Goal: Task Accomplishment & Management: Manage account settings

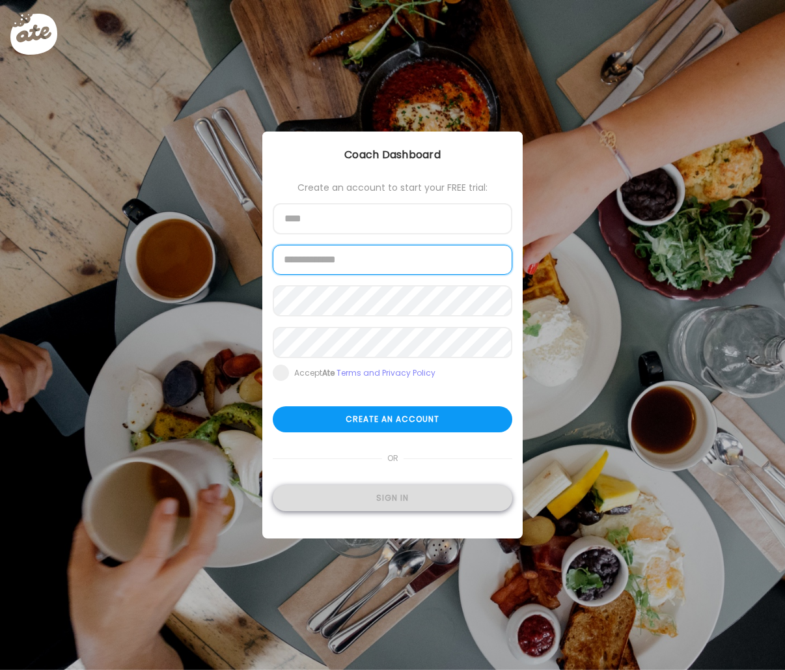
type input "**********"
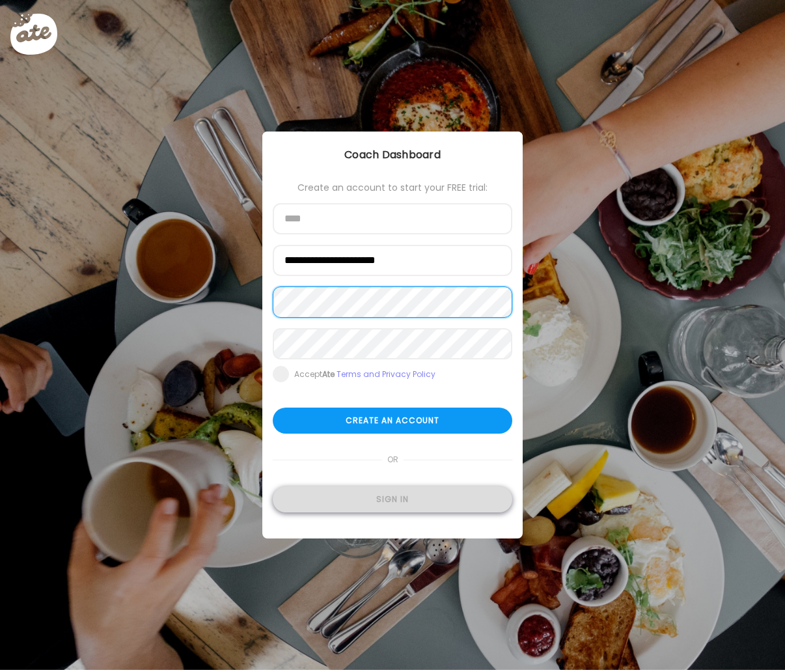
type input "**********"
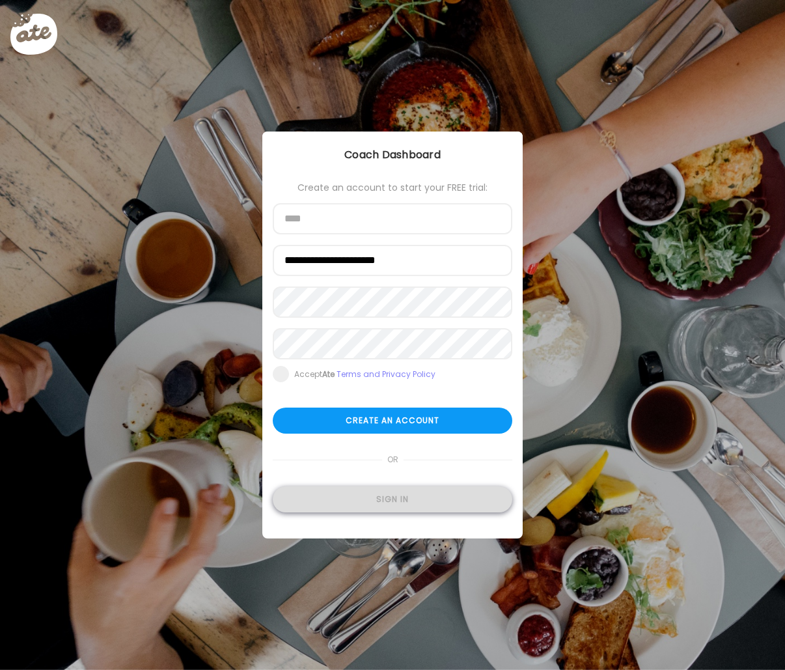
type input "**********"
click at [409, 492] on div "Sign in" at bounding box center [393, 499] width 240 height 26
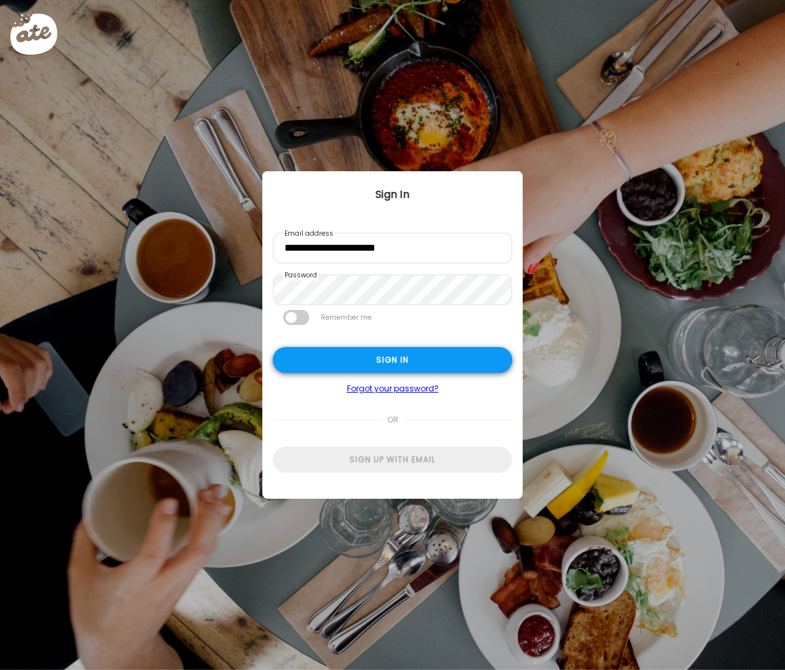
click at [441, 359] on div "Sign in" at bounding box center [393, 360] width 240 height 26
type input "**********"
type textarea "**********"
type input "**********"
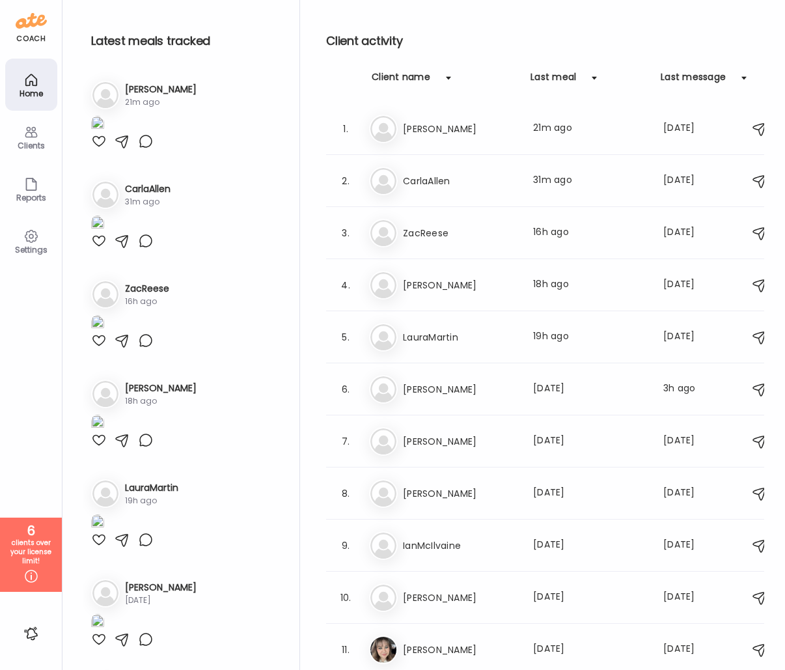
click at [387, 71] on div "Client name" at bounding box center [401, 80] width 59 height 21
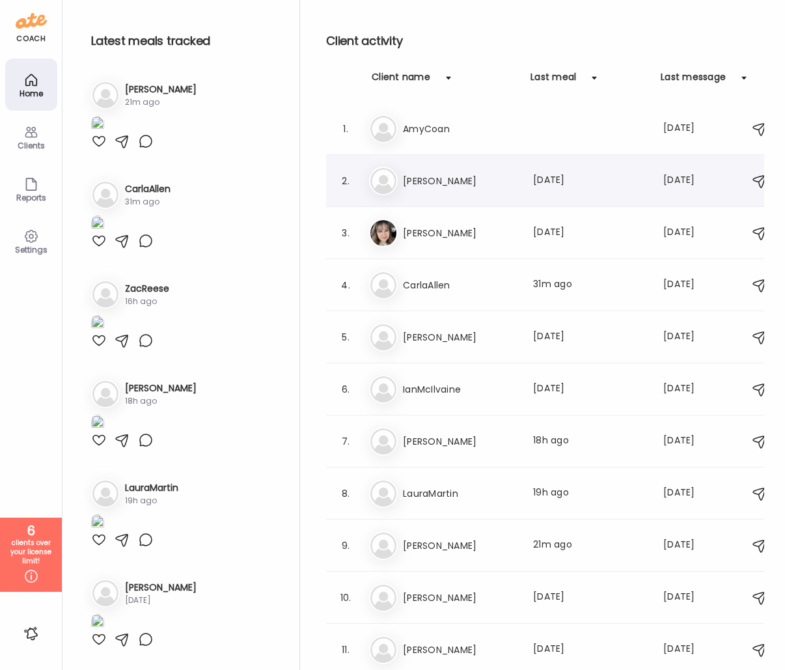
scroll to position [38, 0]
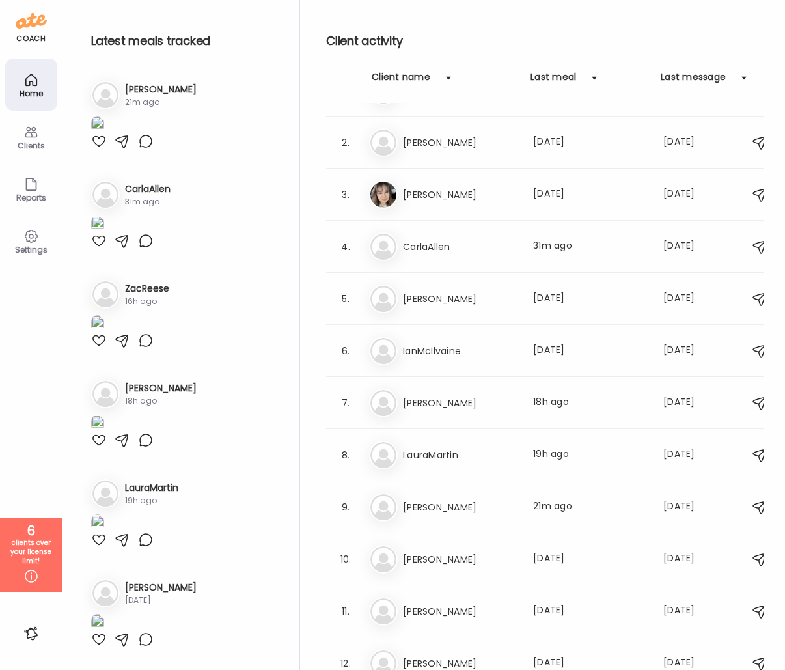
click at [448, 243] on h3 "CarlaAllen" at bounding box center [460, 247] width 115 height 16
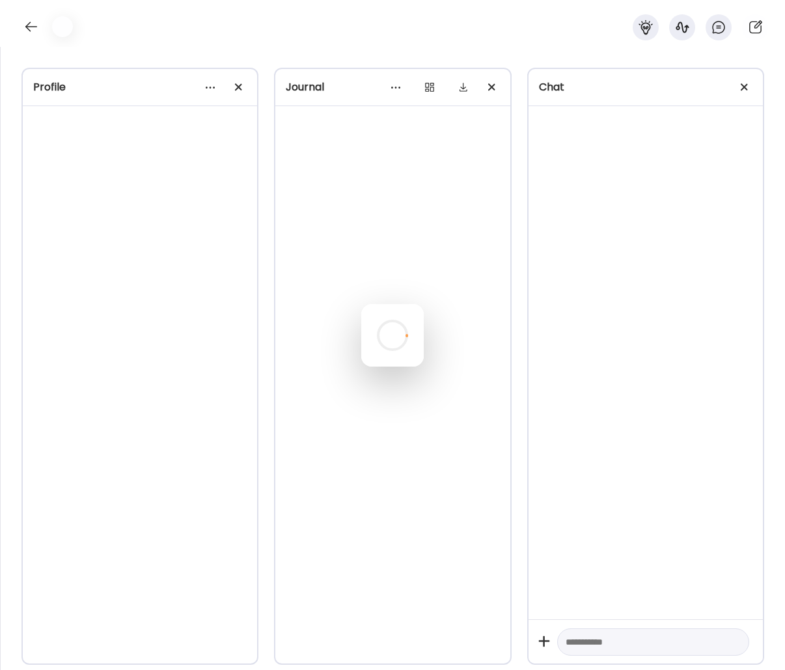
scroll to position [5690, 0]
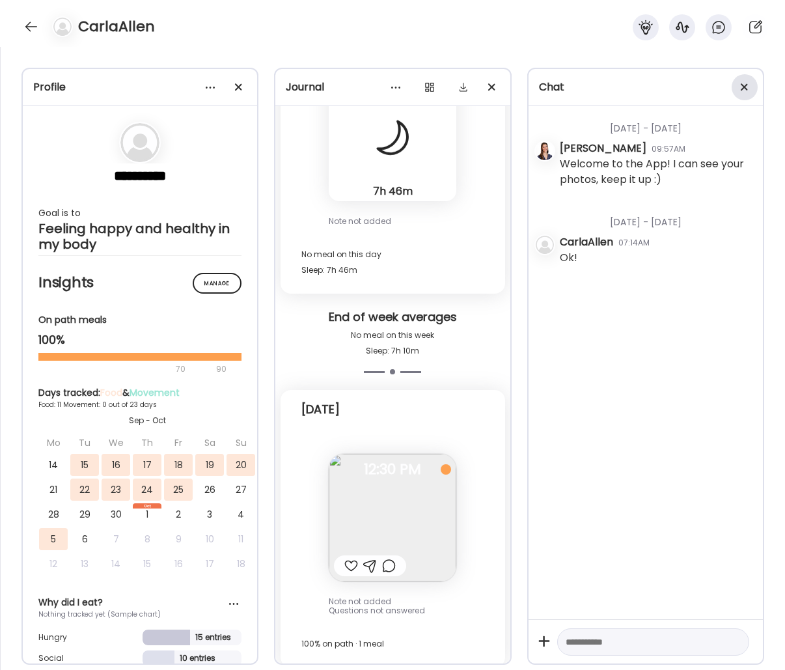
click at [742, 92] on div at bounding box center [745, 87] width 26 height 26
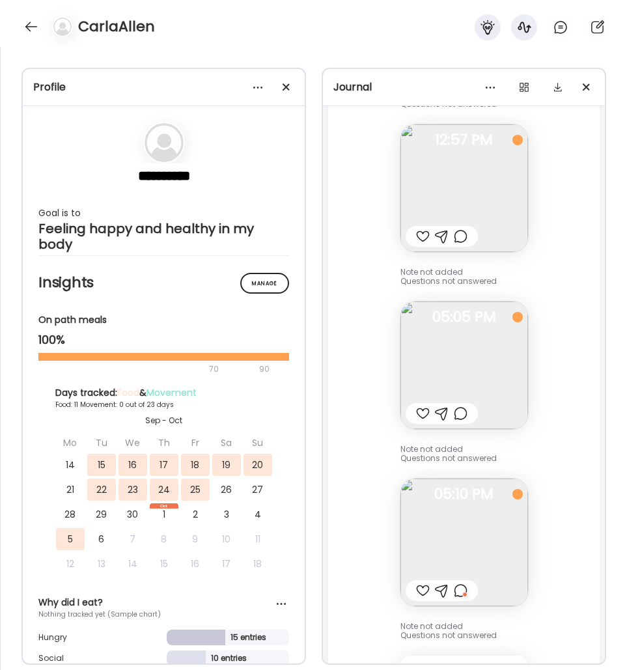
scroll to position [4663, 0]
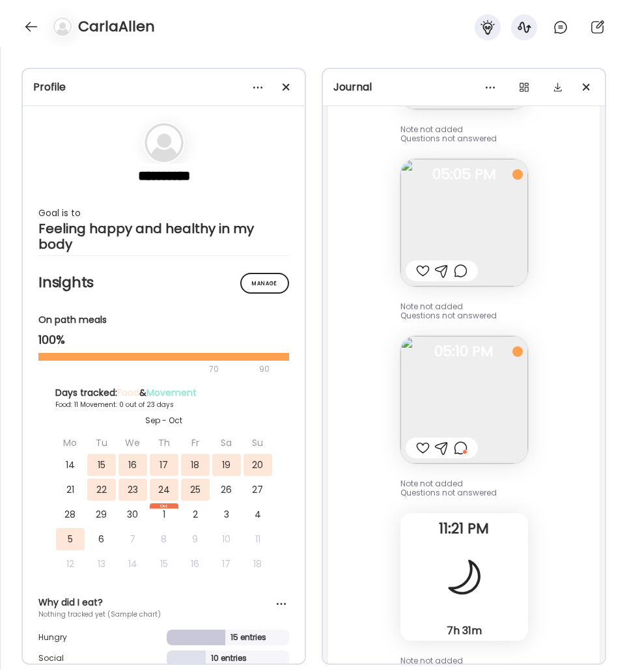
click at [472, 260] on img at bounding box center [464, 223] width 128 height 128
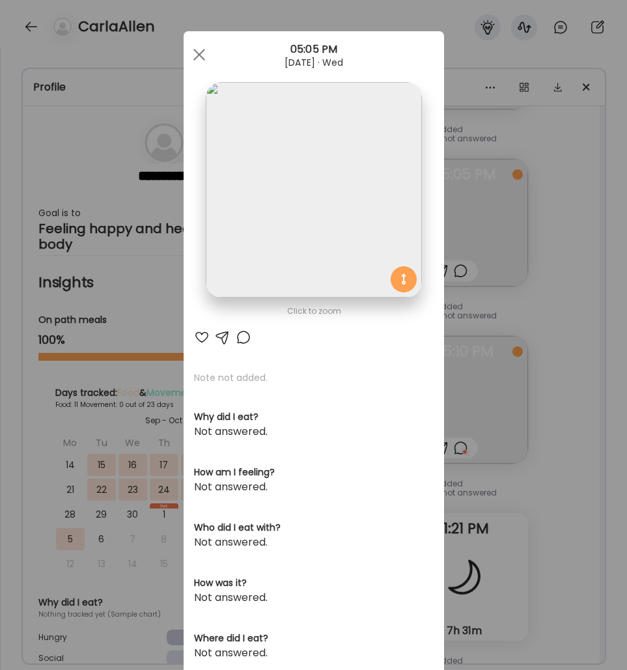
click at [531, 268] on div "Ate Coach Dashboard Wahoo! It’s official Take a moment to set up your Coach Pro…" at bounding box center [313, 335] width 627 height 670
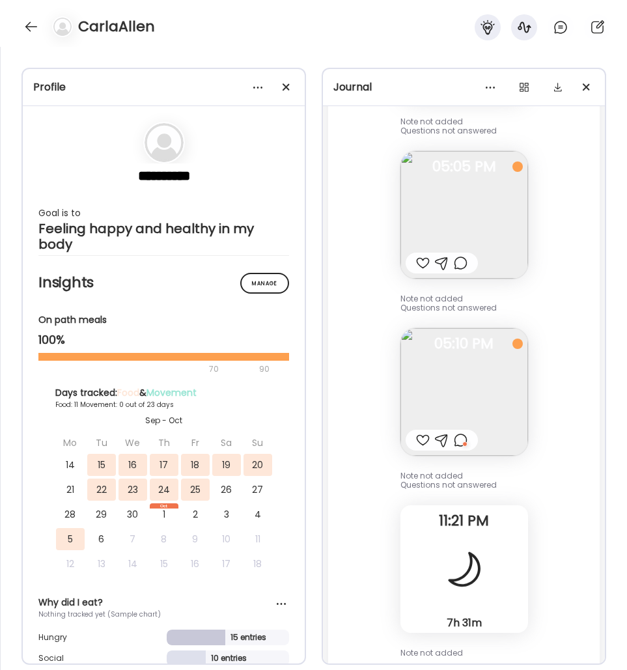
scroll to position [4737, 0]
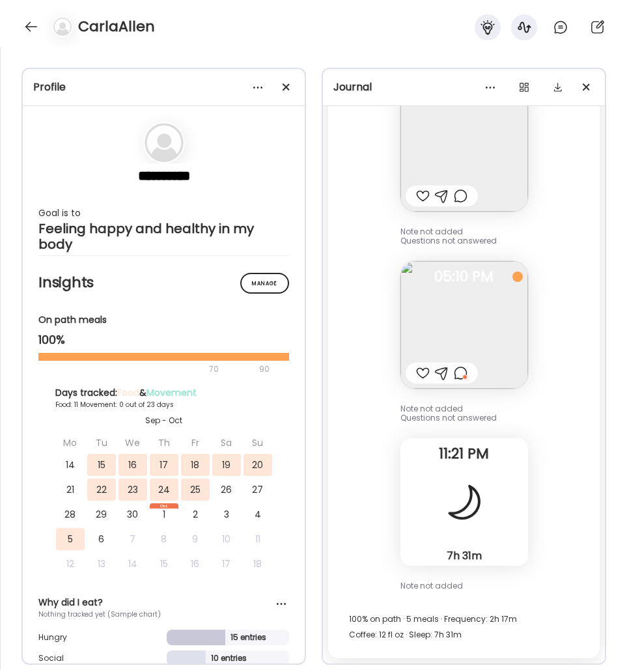
click at [489, 295] on img at bounding box center [464, 325] width 128 height 128
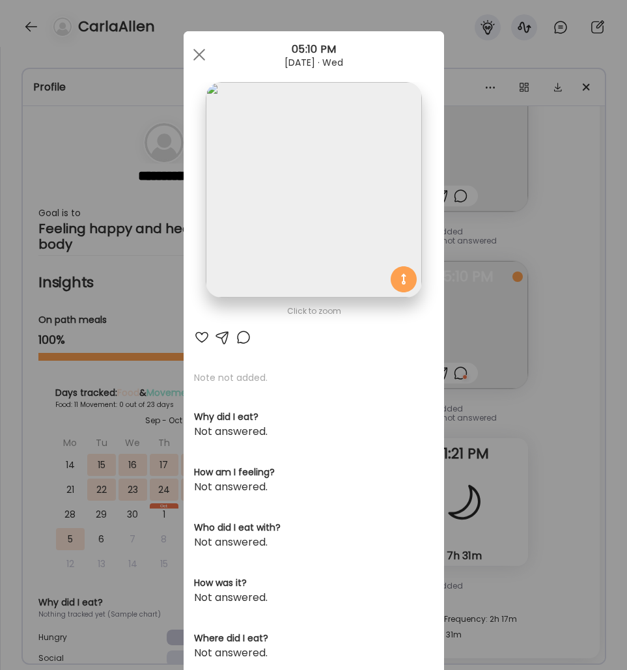
click at [517, 288] on div "Ate Coach Dashboard Wahoo! It’s official Take a moment to set up your Coach Pro…" at bounding box center [313, 335] width 627 height 670
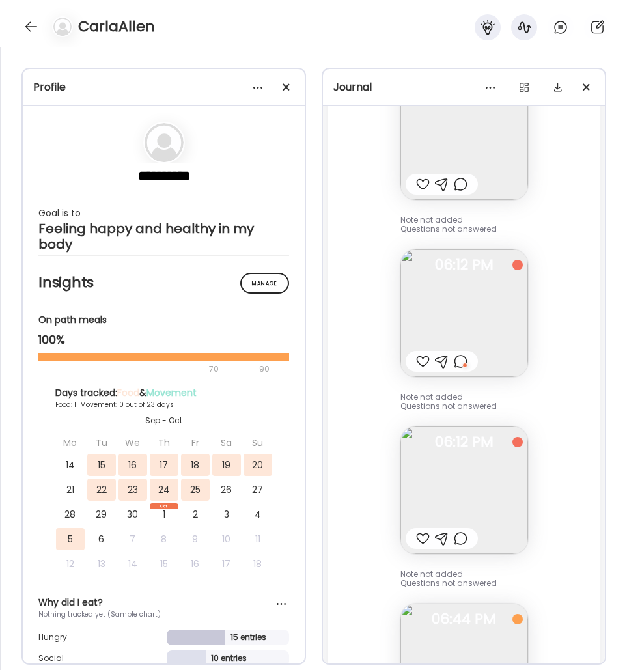
scroll to position [7204, 0]
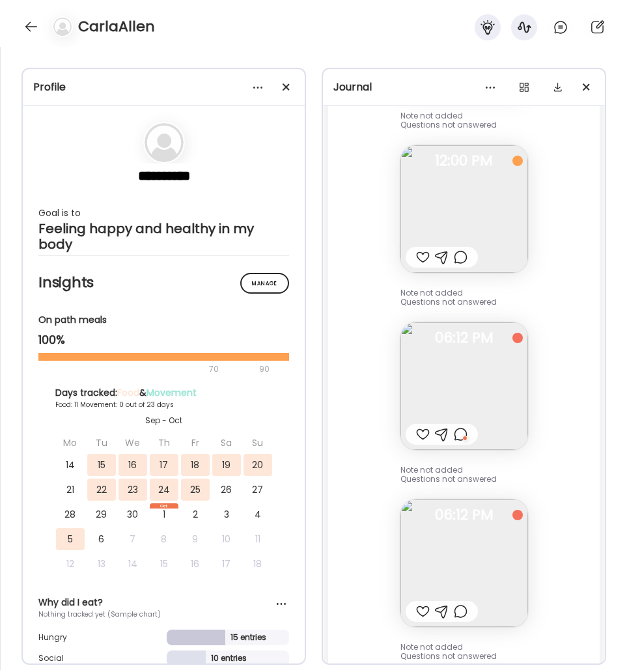
click at [481, 232] on img at bounding box center [464, 209] width 128 height 128
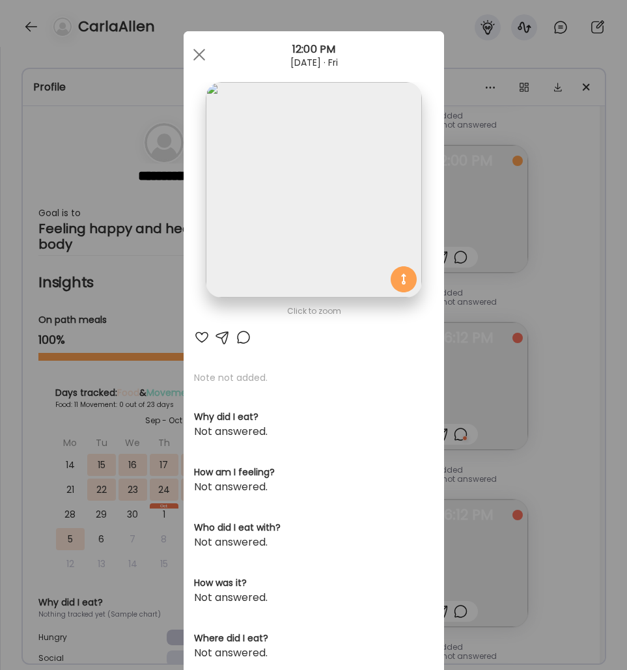
click at [532, 247] on div "Ate Coach Dashboard Wahoo! It’s official Take a moment to set up your Coach Pro…" at bounding box center [313, 335] width 627 height 670
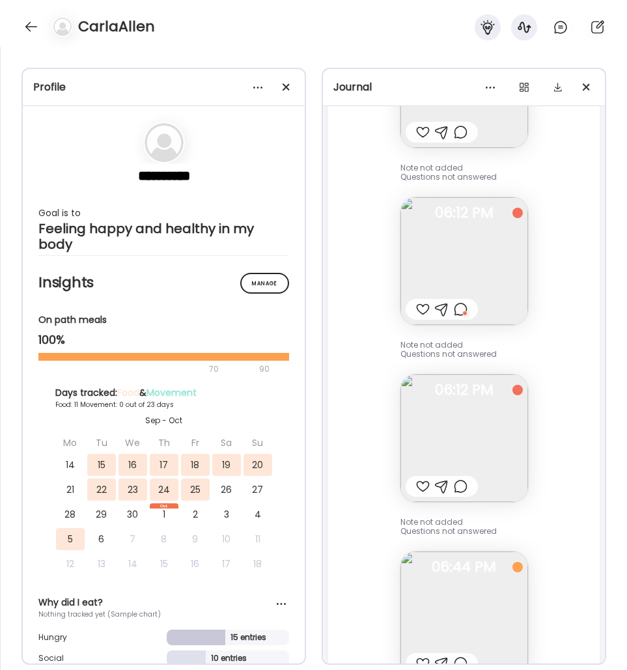
scroll to position [7357, 0]
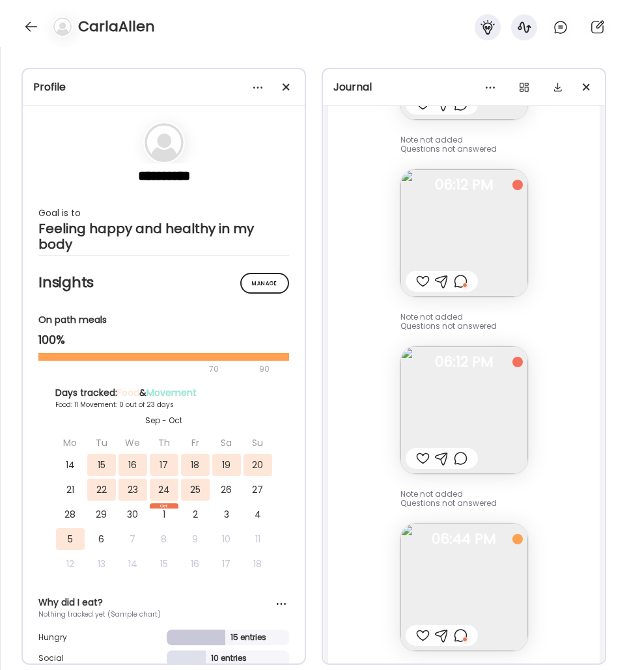
click at [471, 418] on img at bounding box center [464, 410] width 128 height 128
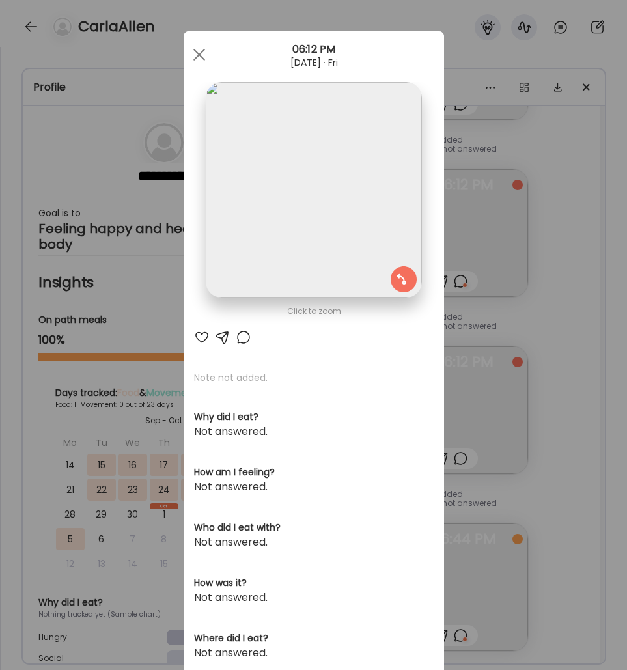
click at [557, 359] on div "Ate Coach Dashboard Wahoo! It’s official Take a moment to set up your Coach Pro…" at bounding box center [313, 335] width 627 height 670
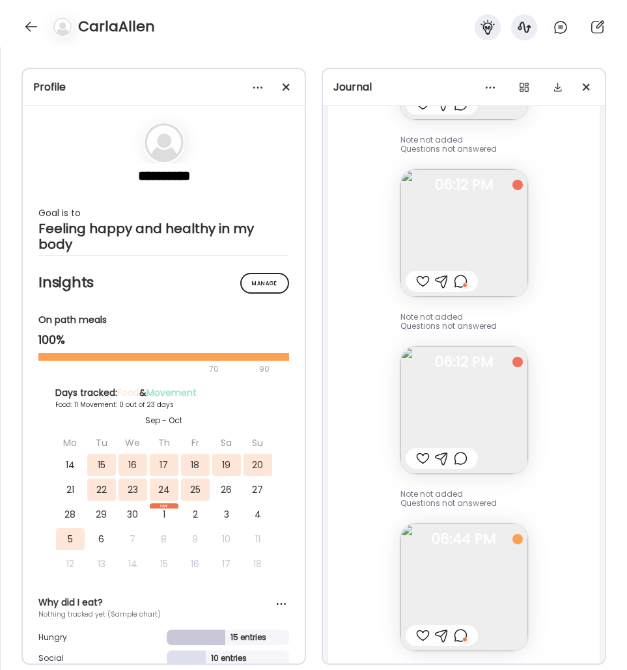
scroll to position [7602, 0]
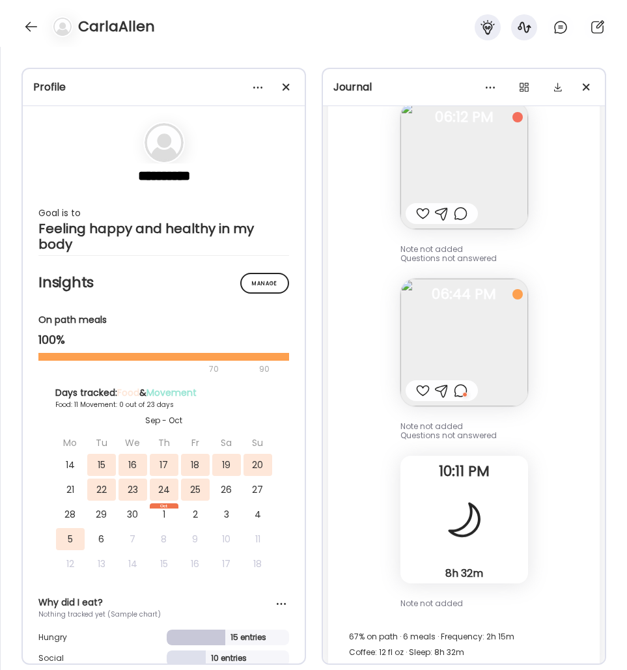
click at [493, 363] on img at bounding box center [464, 343] width 128 height 128
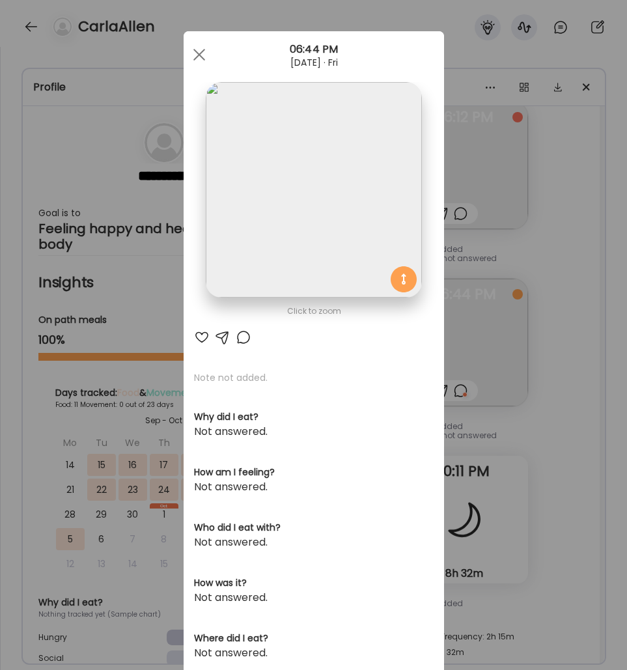
click at [585, 358] on div "Ate Coach Dashboard Wahoo! It’s official Take a moment to set up your Coach Pro…" at bounding box center [313, 335] width 627 height 670
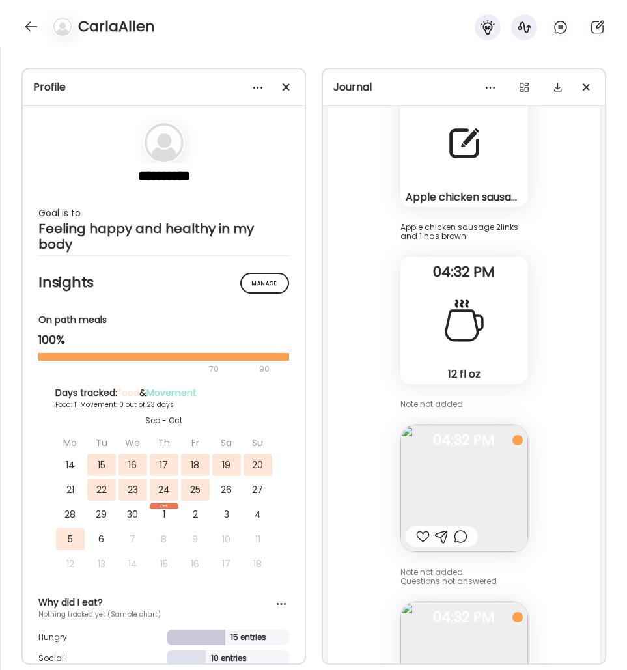
scroll to position [9539, 0]
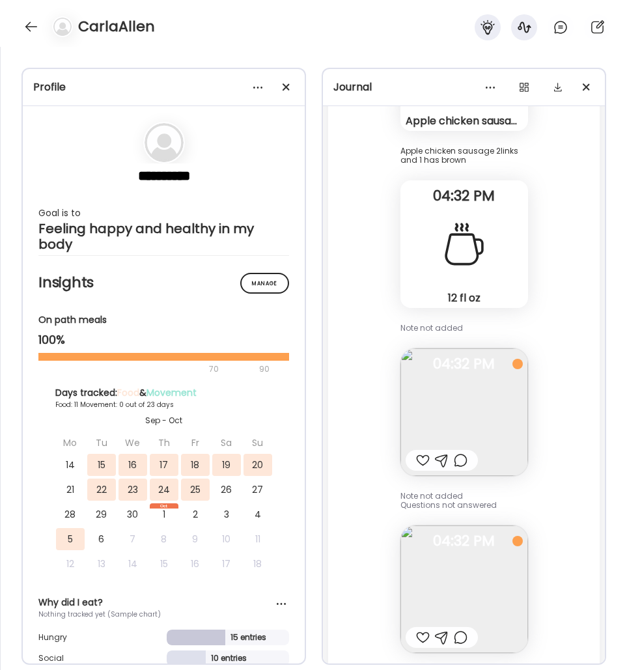
click at [443, 412] on img at bounding box center [464, 412] width 128 height 128
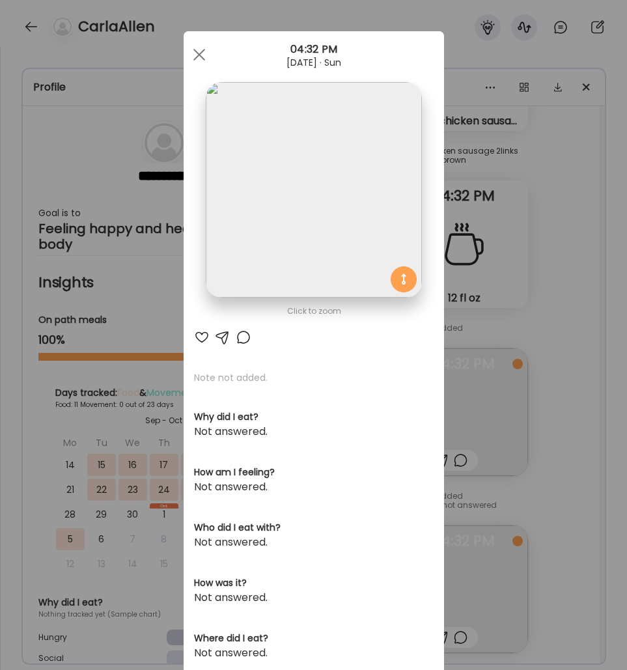
click at [523, 283] on div "Ate Coach Dashboard Wahoo! It’s official Take a moment to set up your Coach Pro…" at bounding box center [313, 335] width 627 height 670
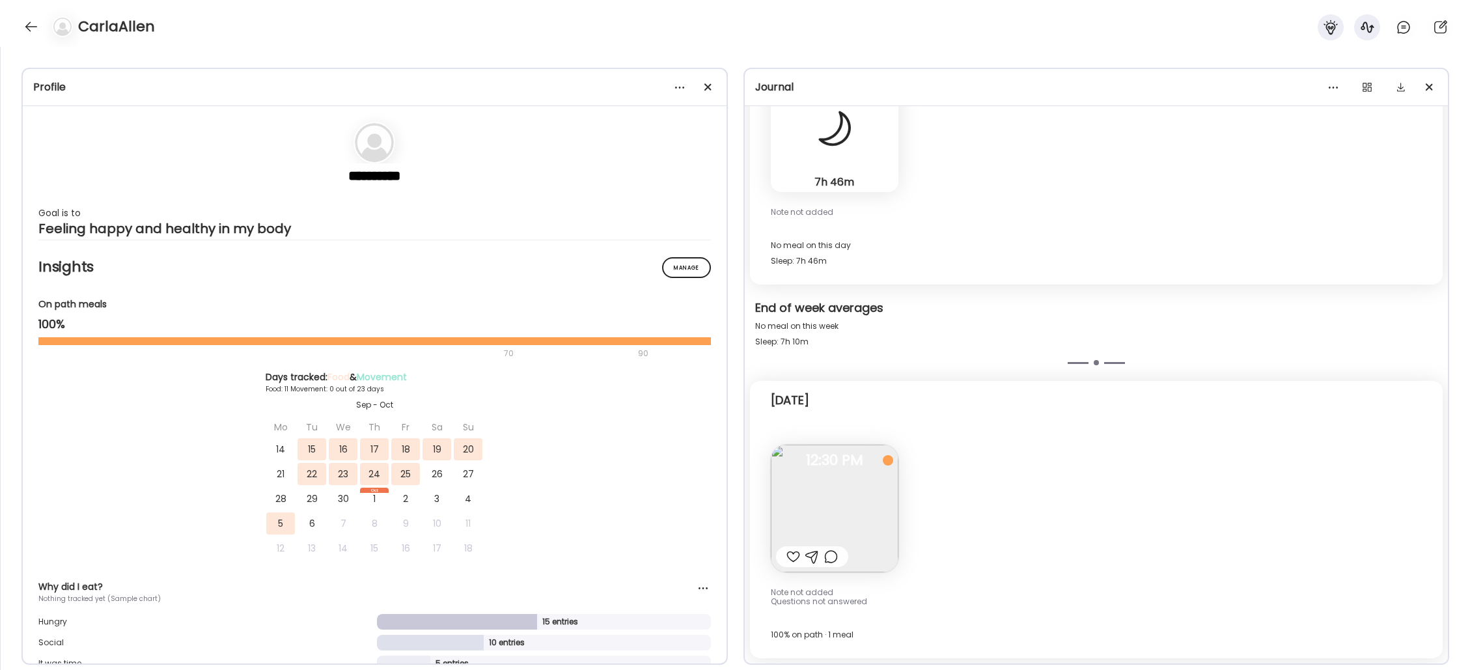
scroll to position [8512, 0]
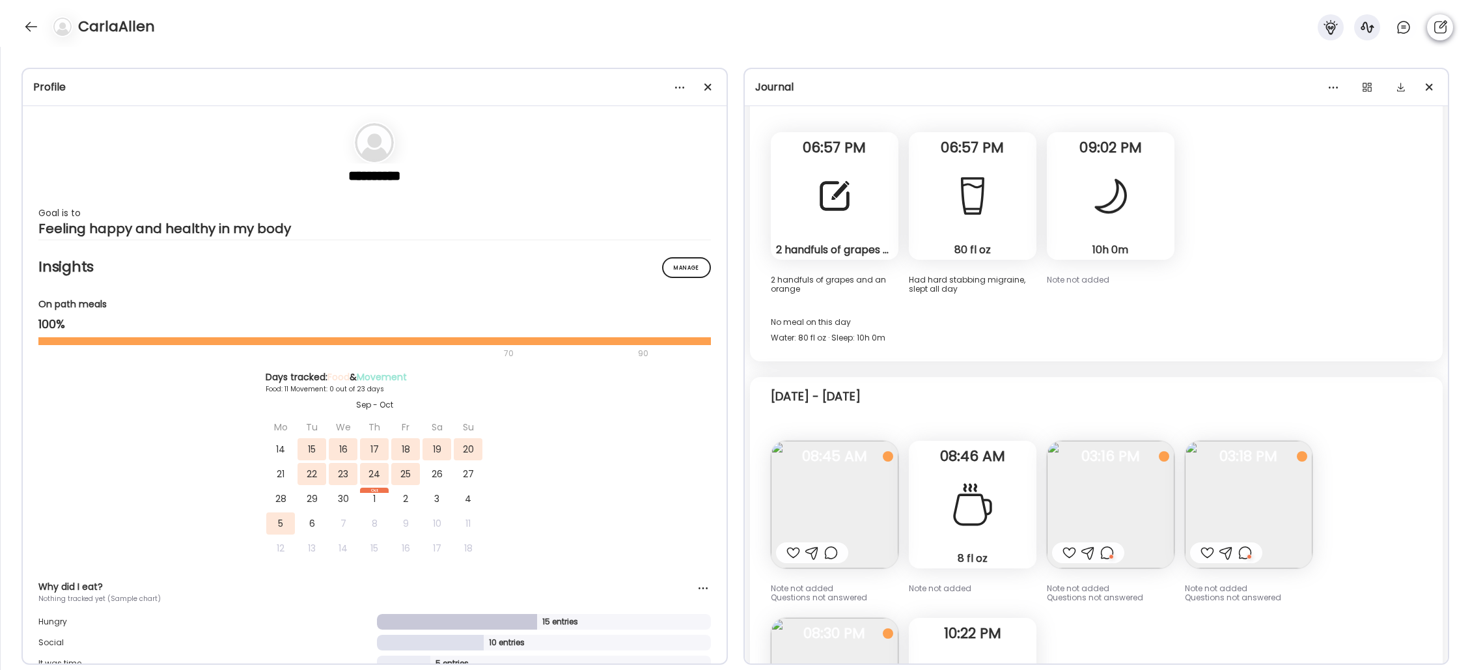
click at [784, 27] on icon at bounding box center [1440, 26] width 13 height 13
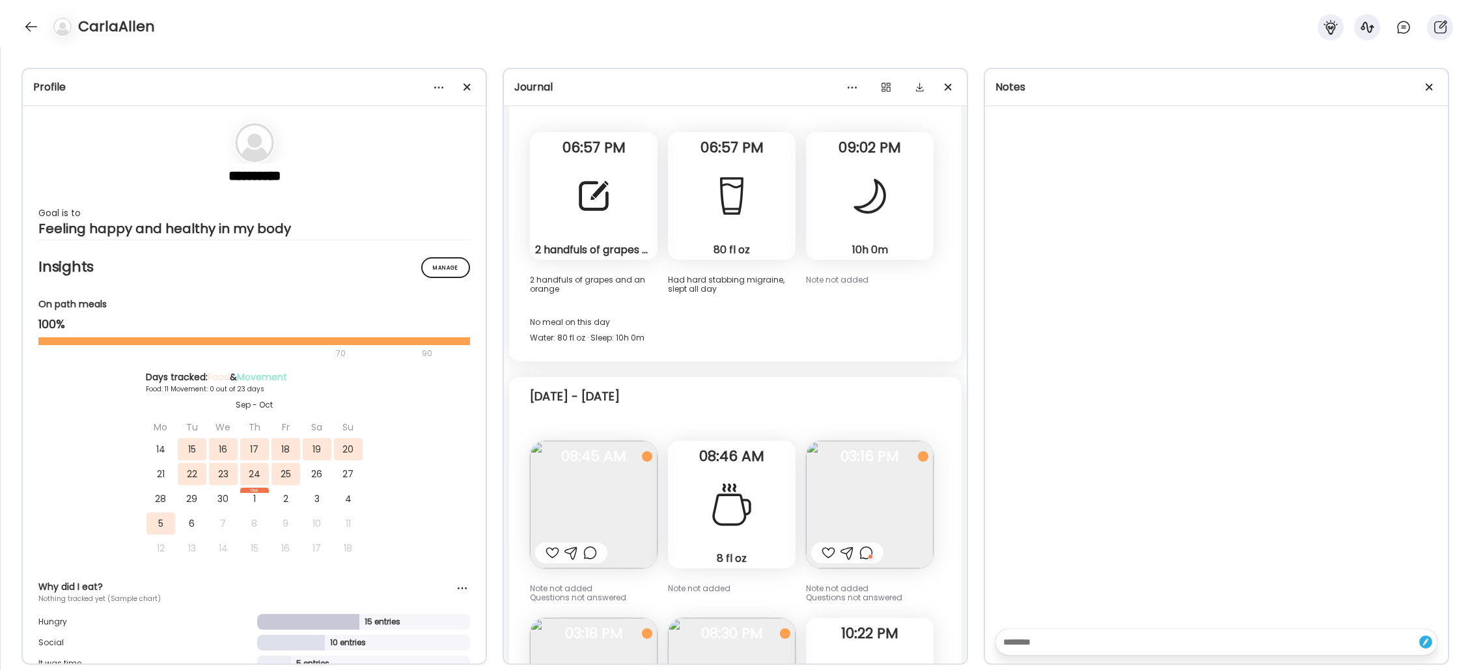
scroll to position [11989, 0]
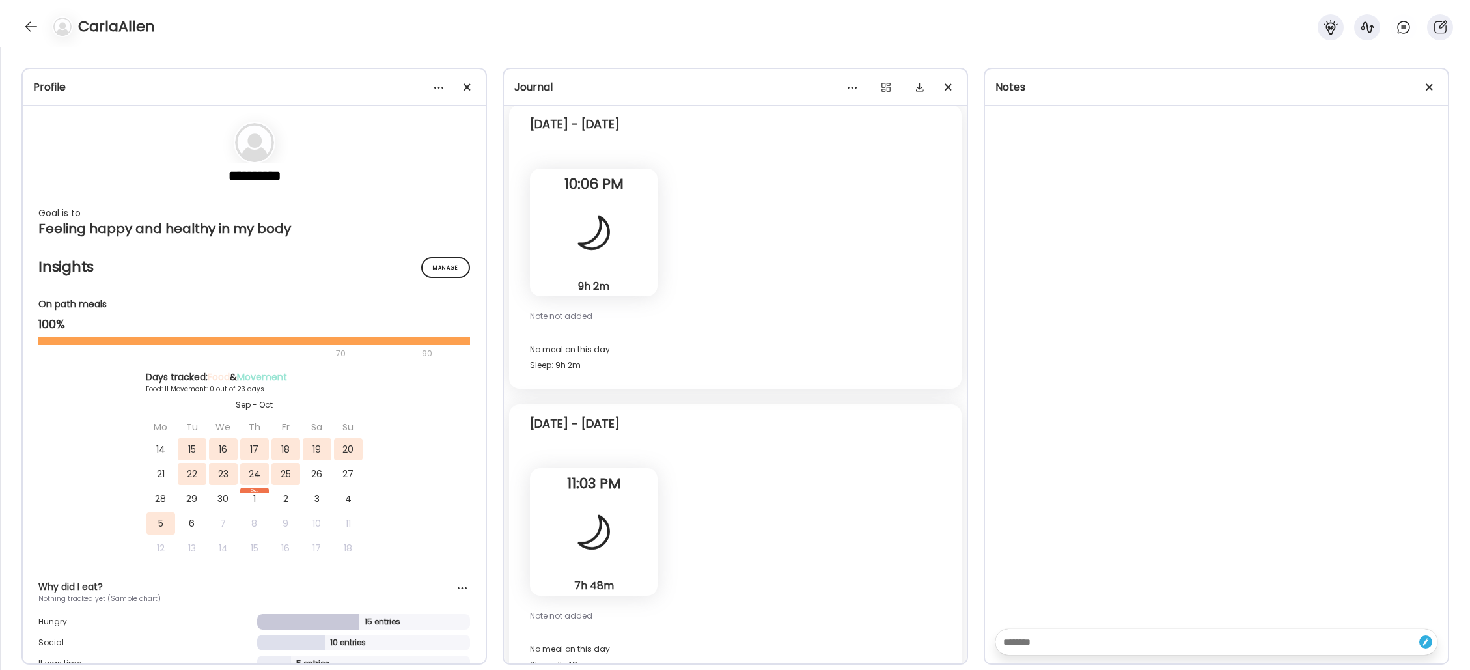
click at [784, 648] on textarea at bounding box center [1204, 642] width 403 height 16
type textarea "**********"
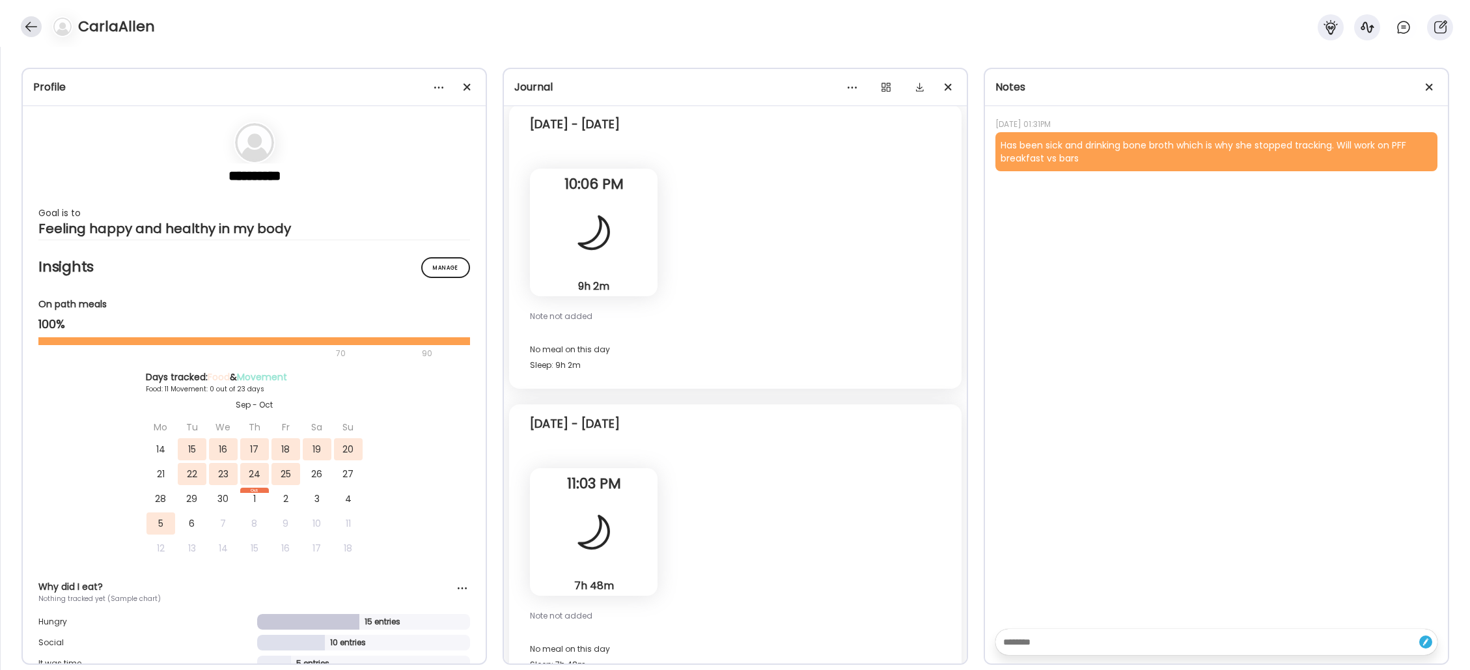
click at [37, 31] on div at bounding box center [31, 26] width 21 height 21
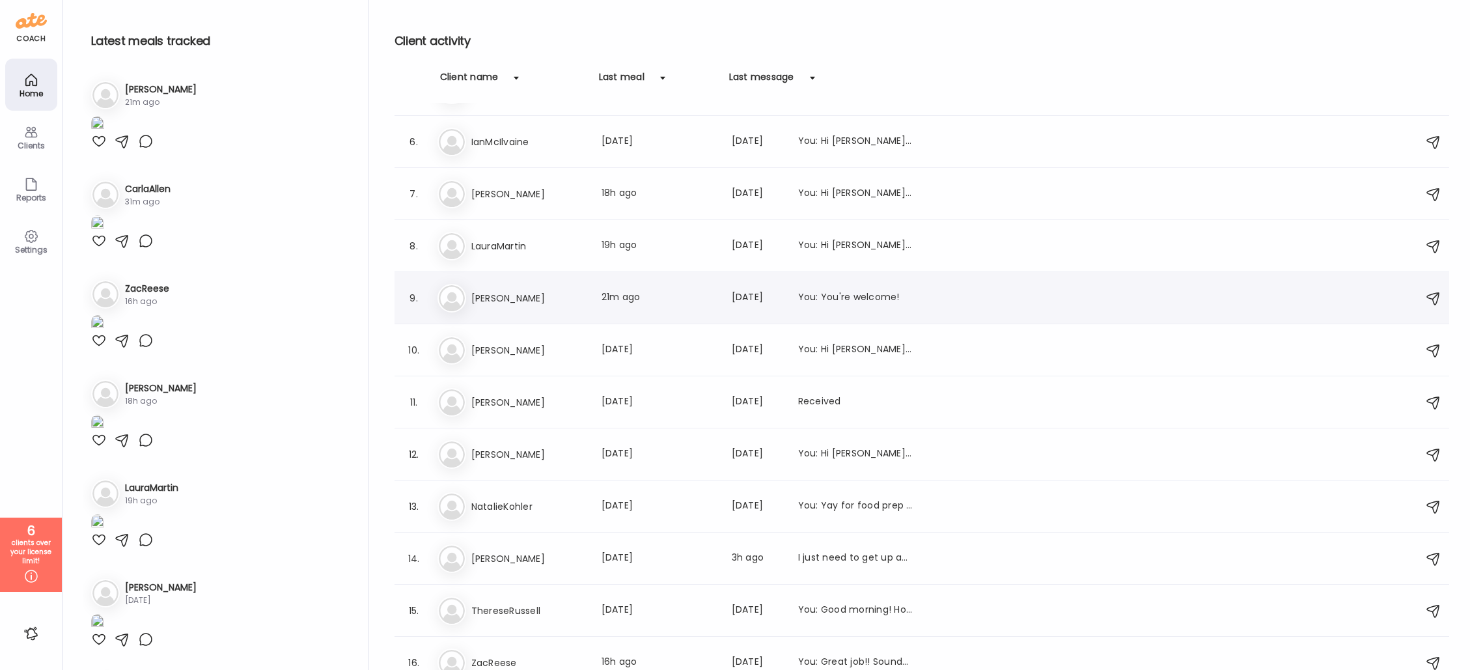
scroll to position [260, 0]
